Goal: Feedback & Contribution: Leave review/rating

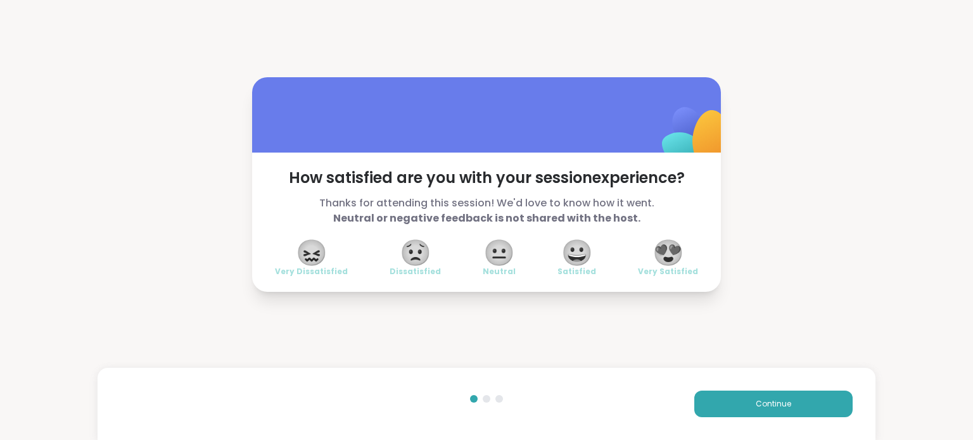
click at [578, 255] on span "😀" at bounding box center [577, 252] width 32 height 23
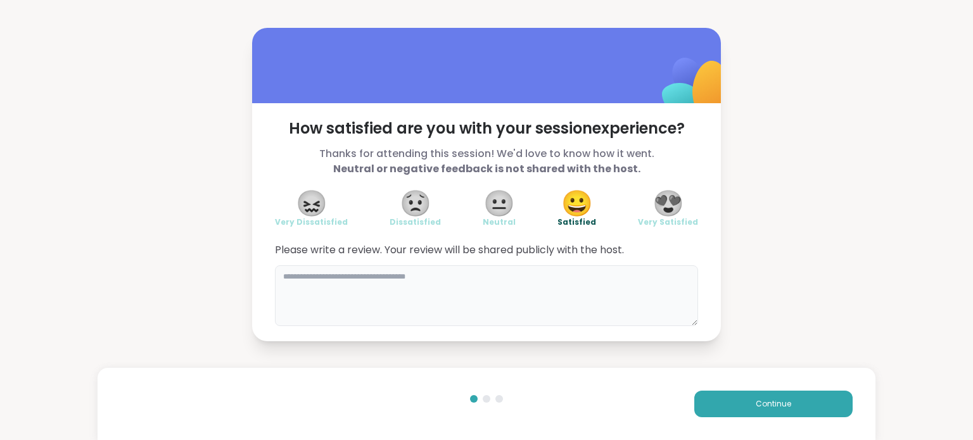
click at [507, 273] on textarea at bounding box center [486, 295] width 423 height 61
click at [780, 401] on span "Continue" at bounding box center [772, 403] width 35 height 11
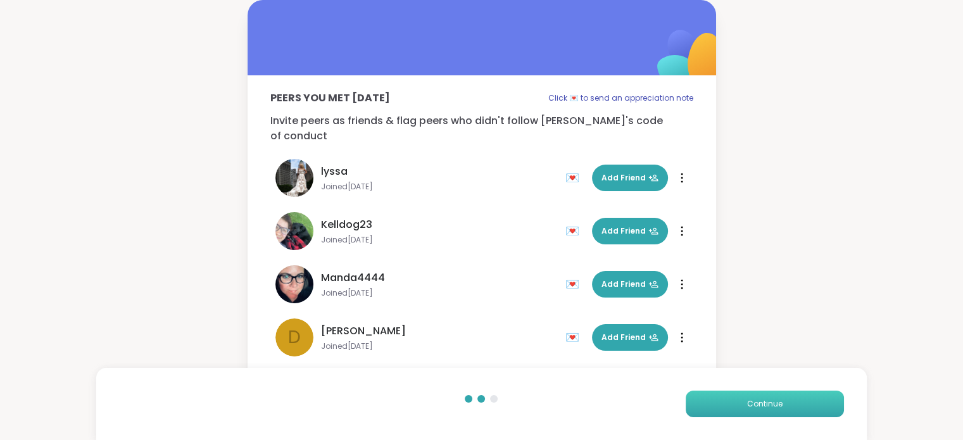
click at [780, 403] on span "Continue" at bounding box center [764, 403] width 35 height 11
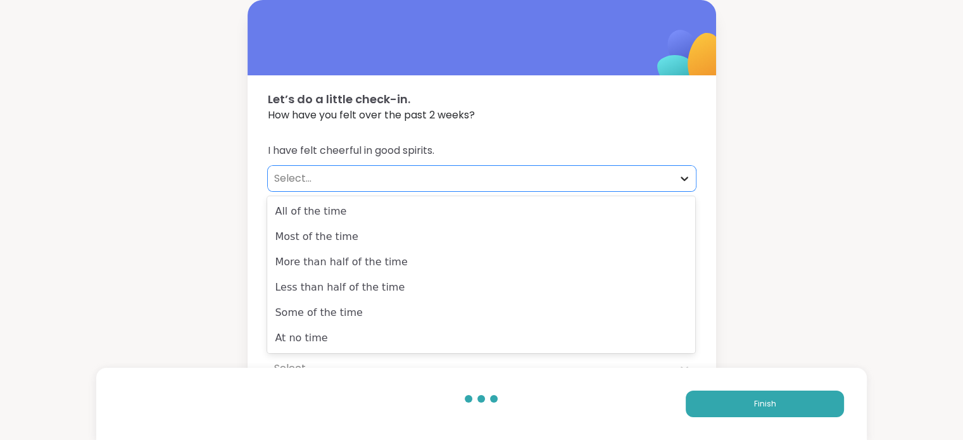
click at [686, 178] on icon at bounding box center [685, 179] width 8 height 4
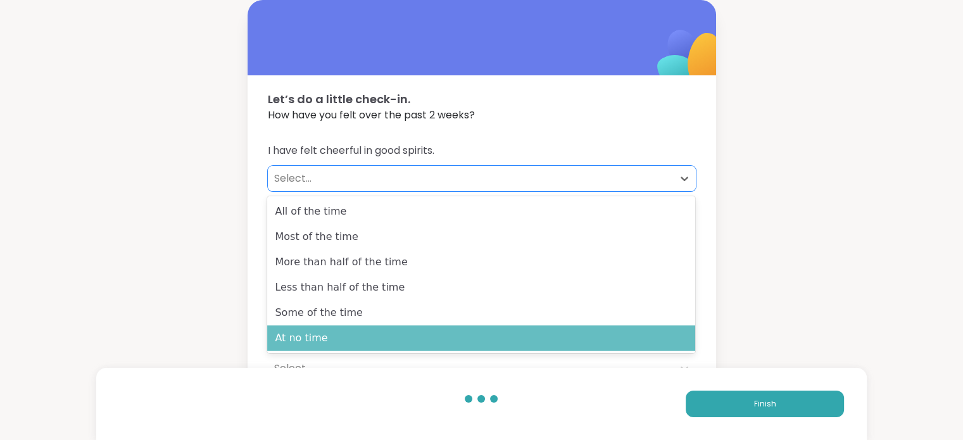
click at [322, 332] on div "At no time" at bounding box center [481, 337] width 428 height 25
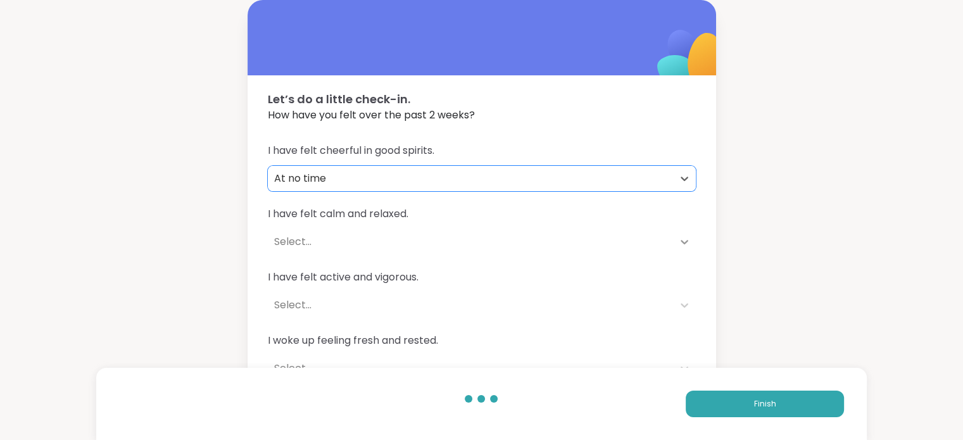
click at [683, 239] on icon at bounding box center [684, 242] width 13 height 13
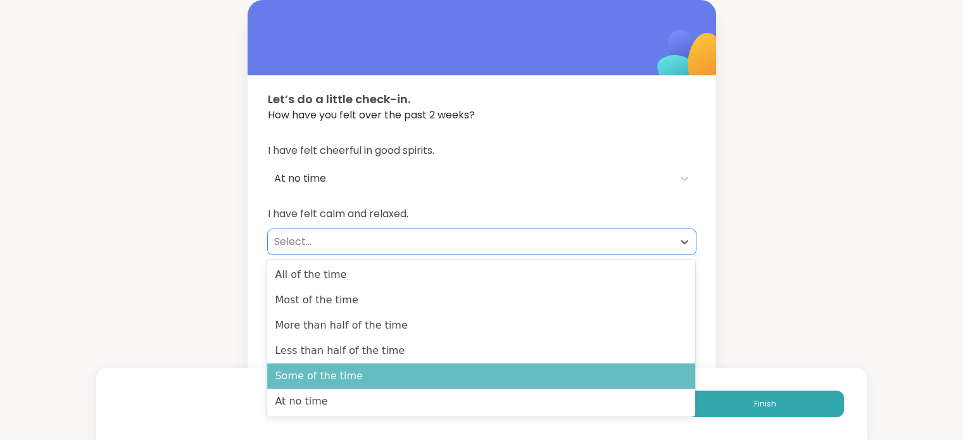
click at [400, 370] on div "Some of the time" at bounding box center [481, 375] width 428 height 25
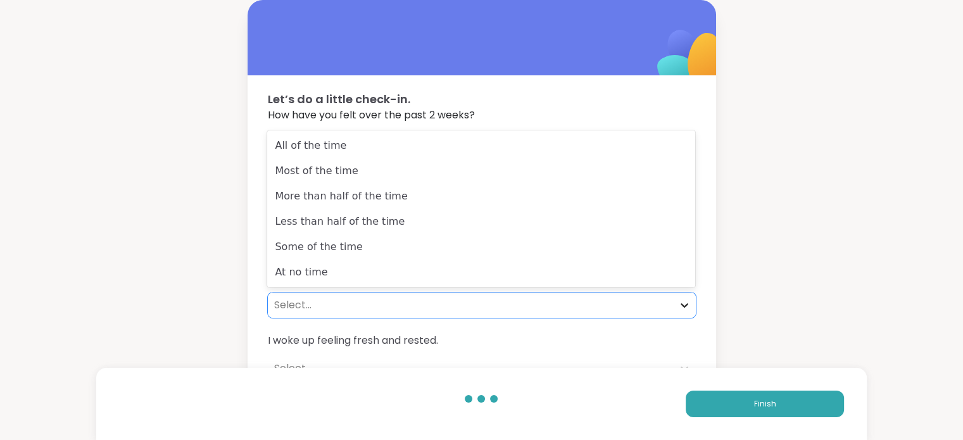
click at [681, 301] on icon at bounding box center [684, 305] width 13 height 13
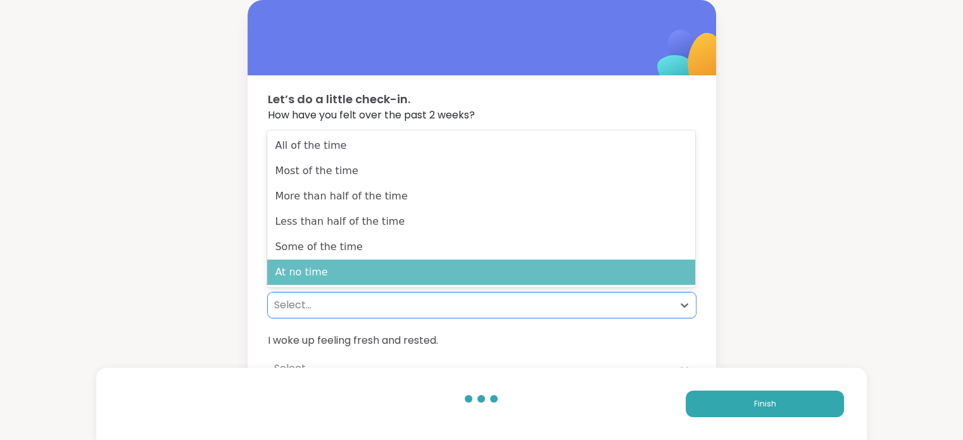
click at [599, 279] on div "At no time" at bounding box center [481, 272] width 428 height 25
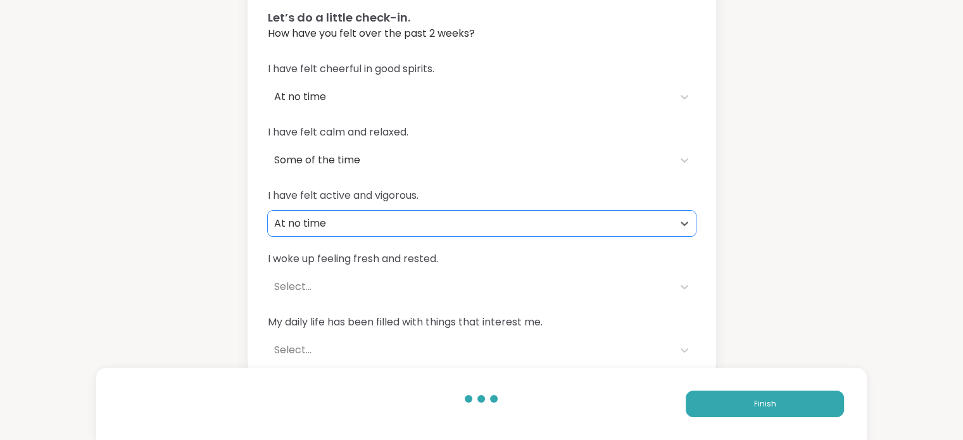
scroll to position [91, 0]
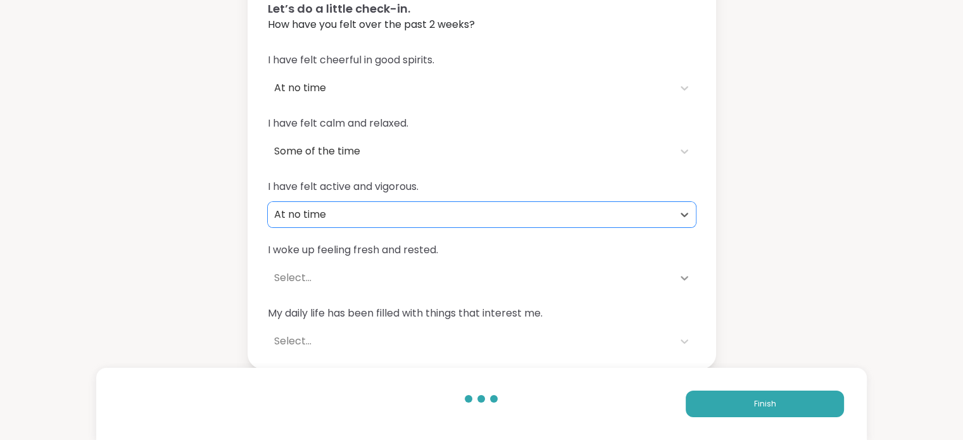
click at [685, 279] on icon at bounding box center [685, 278] width 8 height 4
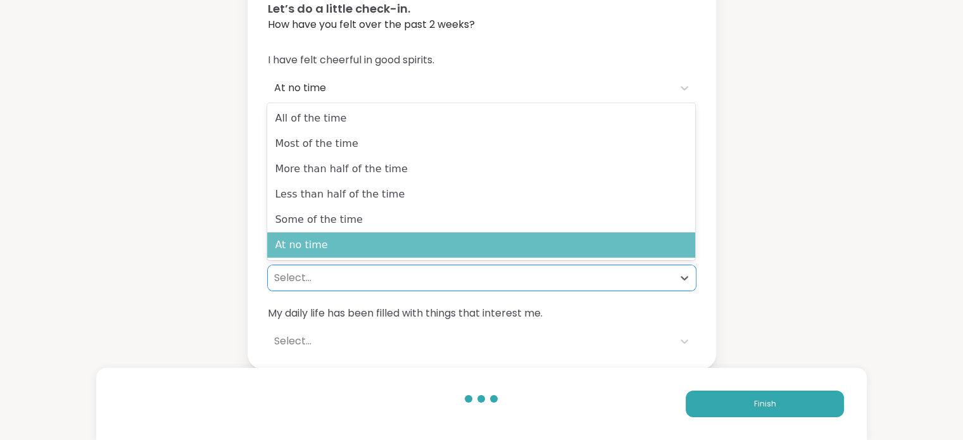
click at [563, 248] on div "At no time" at bounding box center [481, 244] width 428 height 25
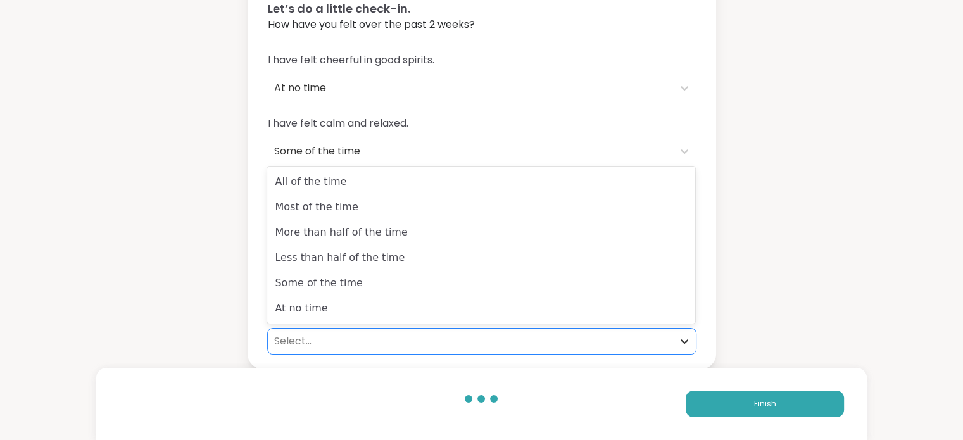
click at [686, 341] on icon at bounding box center [685, 341] width 8 height 4
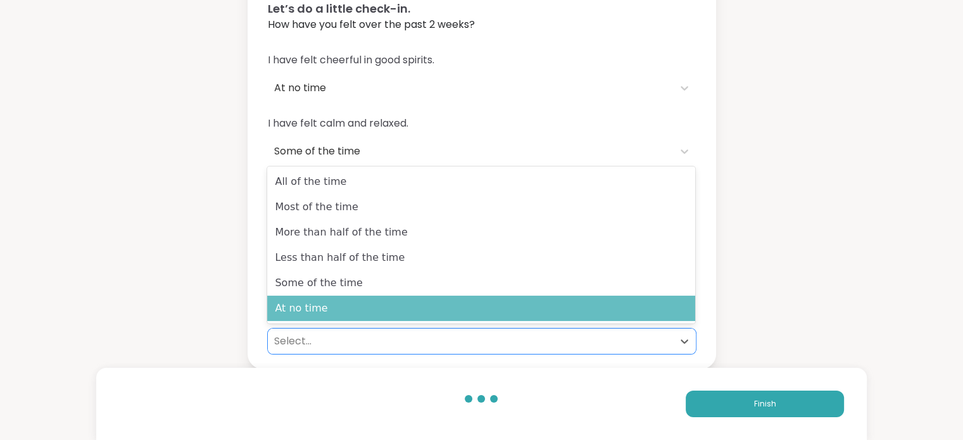
click at [608, 306] on div "At no time" at bounding box center [481, 308] width 428 height 25
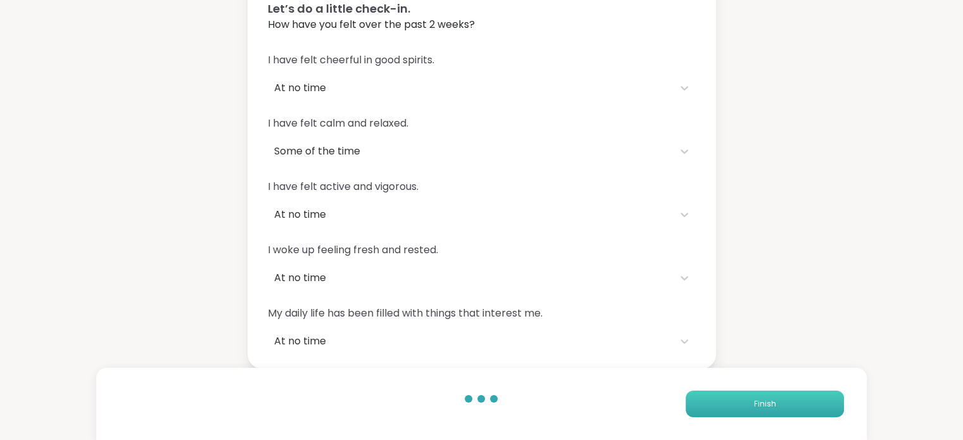
click at [768, 400] on span "Finish" at bounding box center [765, 403] width 22 height 11
